Goal: Transaction & Acquisition: Purchase product/service

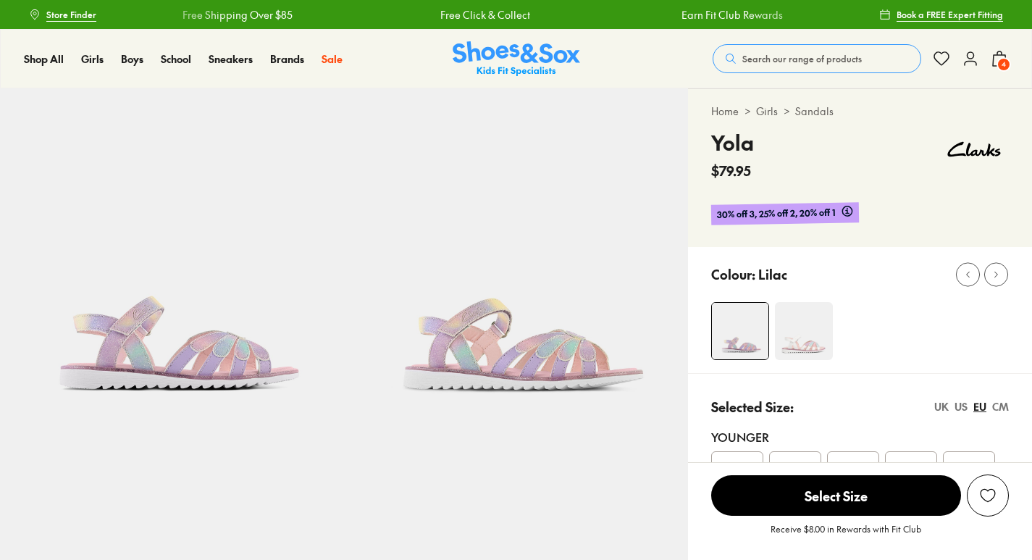
select select "*"
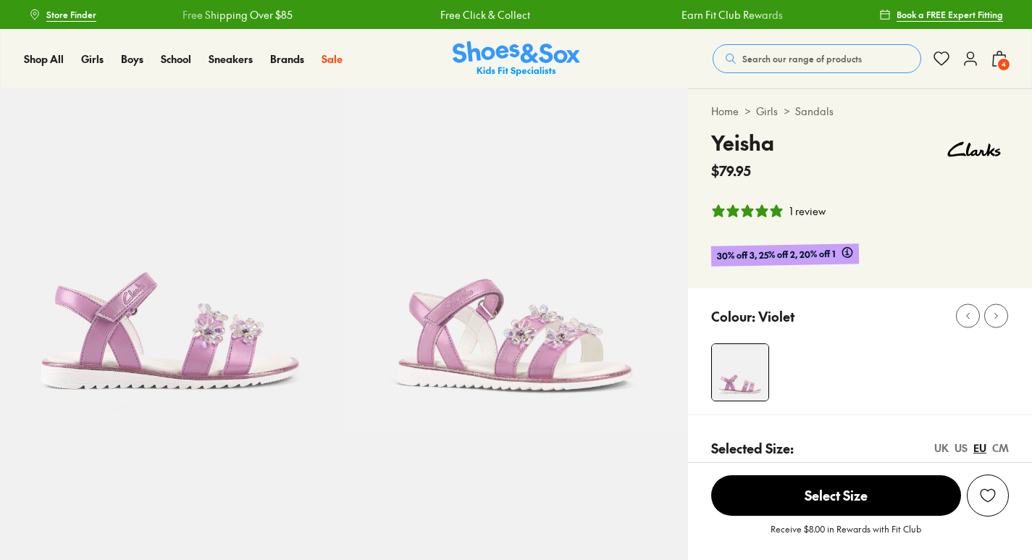
select select "*"
click at [1005, 58] on span "4" at bounding box center [1004, 64] width 14 height 14
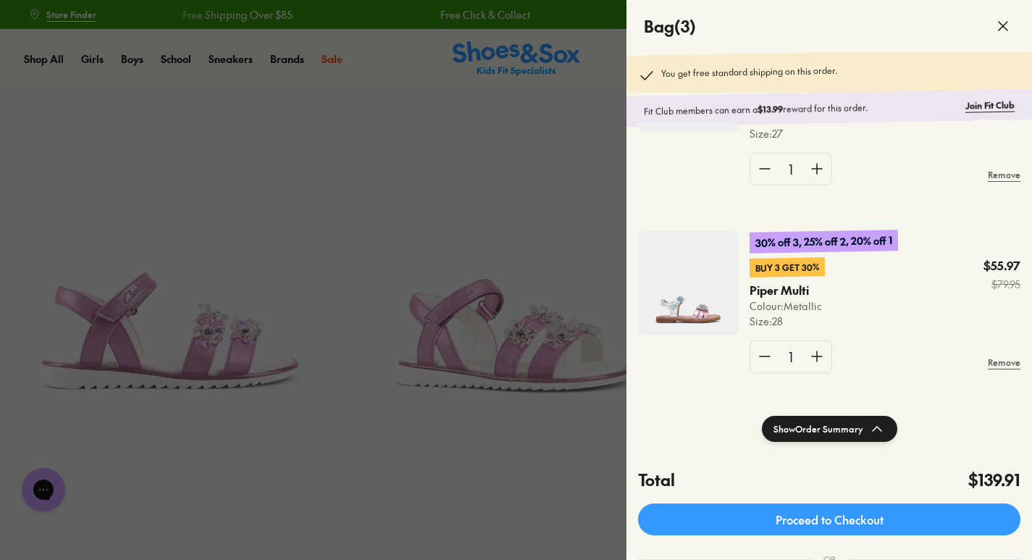
scroll to position [345, 0]
drag, startPoint x: 1025, startPoint y: 364, endPoint x: 1023, endPoint y: 324, distance: 39.9
click at [1023, 324] on div "30% off 3, 25% off 2, 20% off 1 Buy 3 Get 30% Piper Multi Colour: Metallic Size…" at bounding box center [829, 308] width 406 height 188
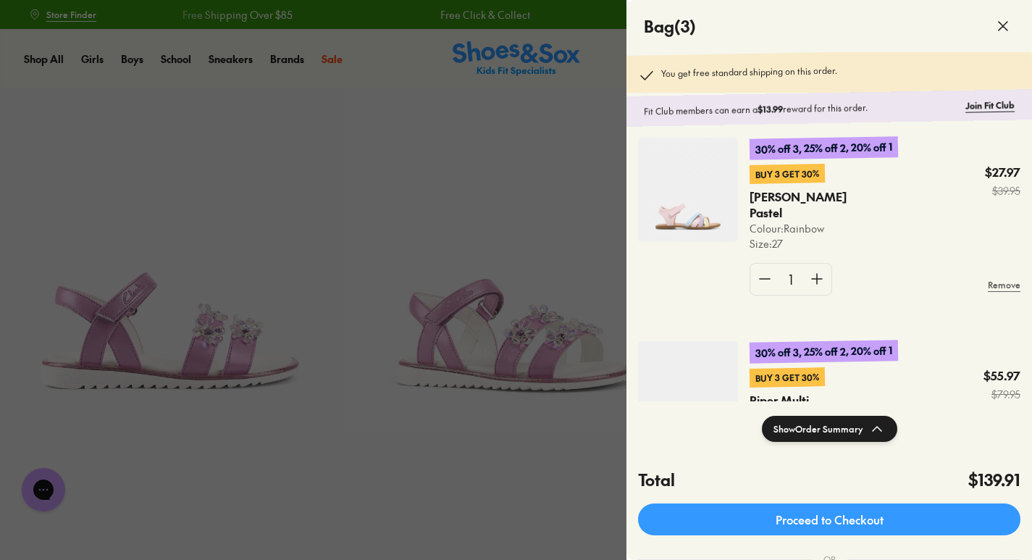
scroll to position [313, 0]
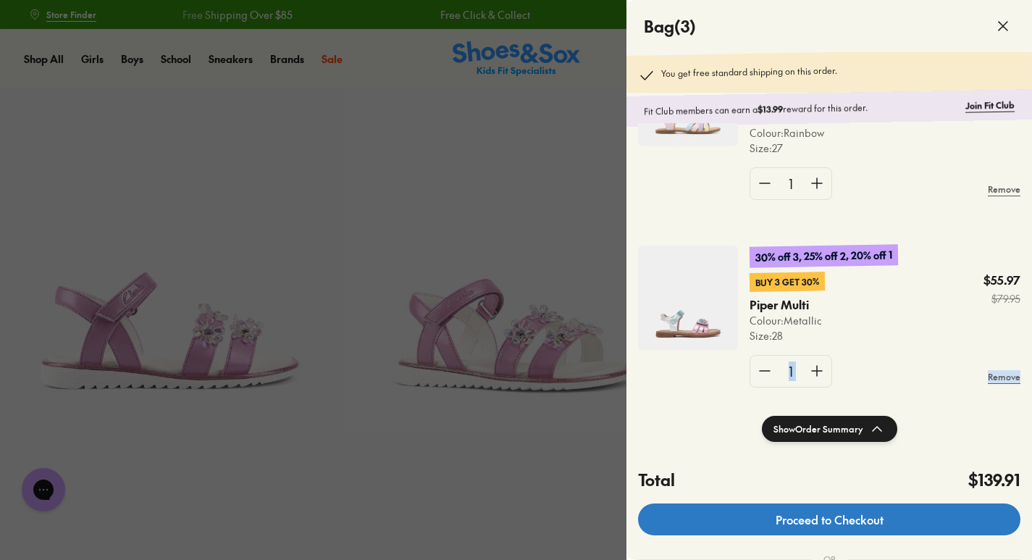
click at [912, 521] on link "Proceed to Checkout" at bounding box center [829, 519] width 382 height 32
